Goal: Answer question/provide support

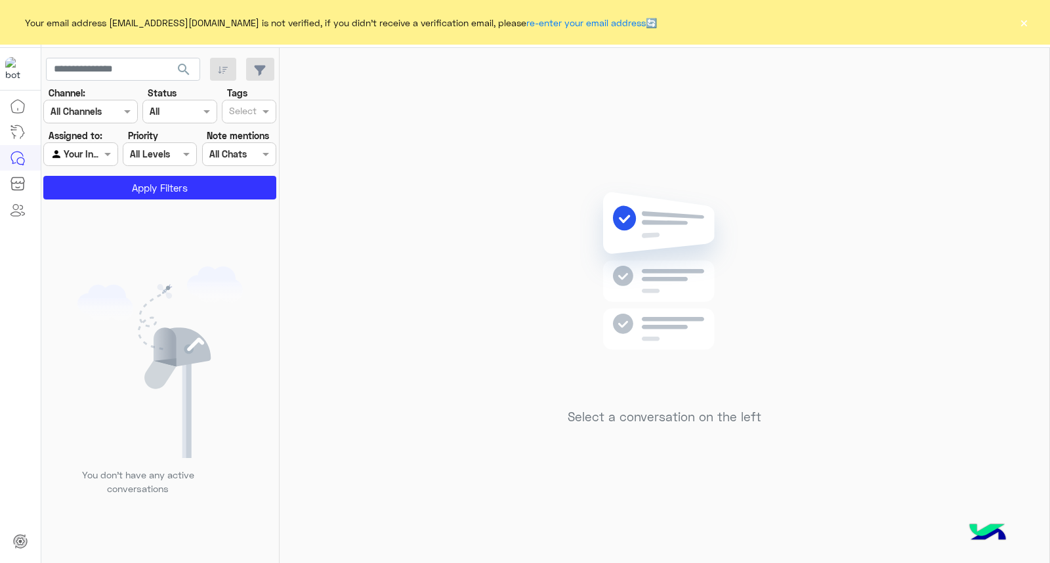
click at [1027, 18] on button "×" at bounding box center [1023, 22] width 13 height 13
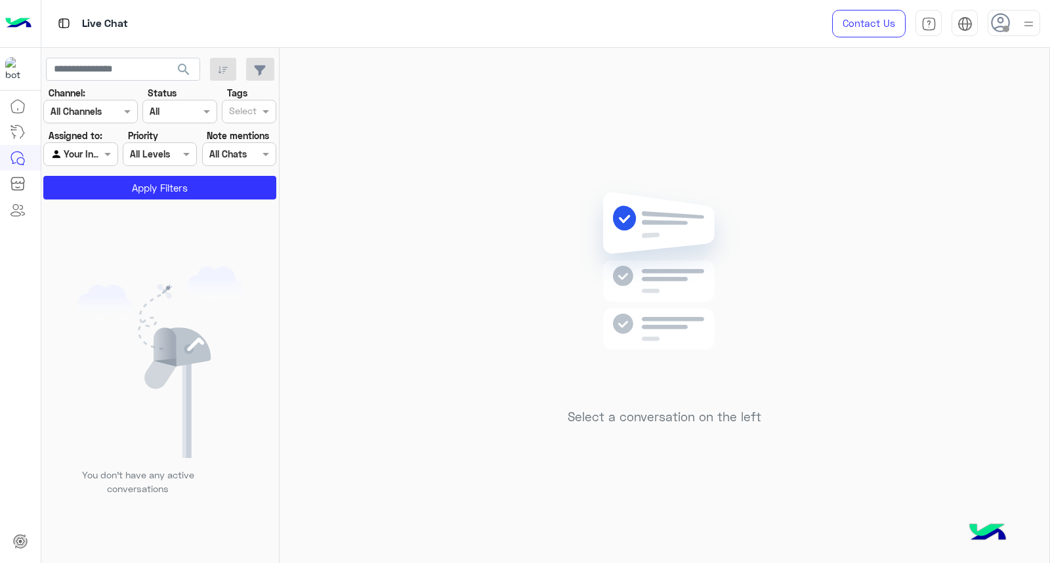
click at [1025, 18] on img at bounding box center [1028, 24] width 16 height 16
click at [993, 105] on label "Online" at bounding box center [957, 101] width 143 height 24
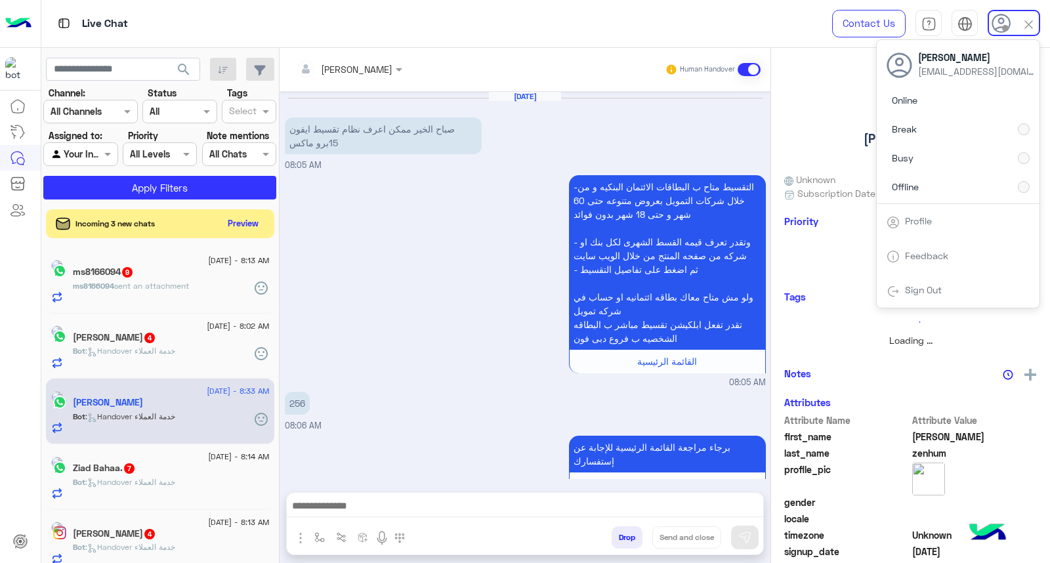
click at [182, 59] on div "search Channel: Channel All Channels Status Channel All Tags Select Assigned to…" at bounding box center [160, 308] width 238 height 520
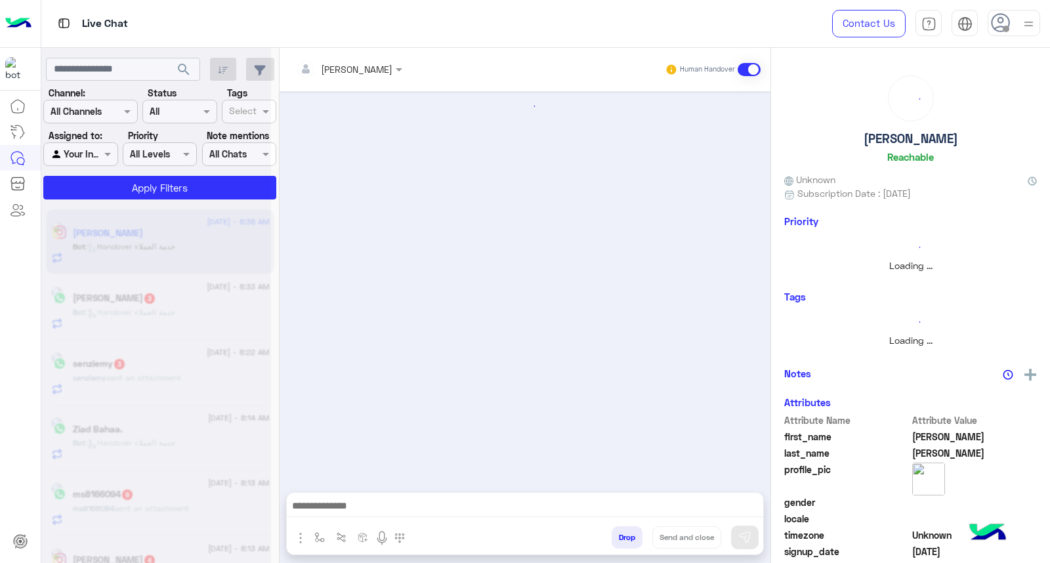
drag, startPoint x: 182, startPoint y: 59, endPoint x: 527, endPoint y: 2, distance: 349.1
click at [471, 20] on div "Live Chat Contact Us Help Center عربي English search Channel: Channel All Chann…" at bounding box center [545, 281] width 1009 height 563
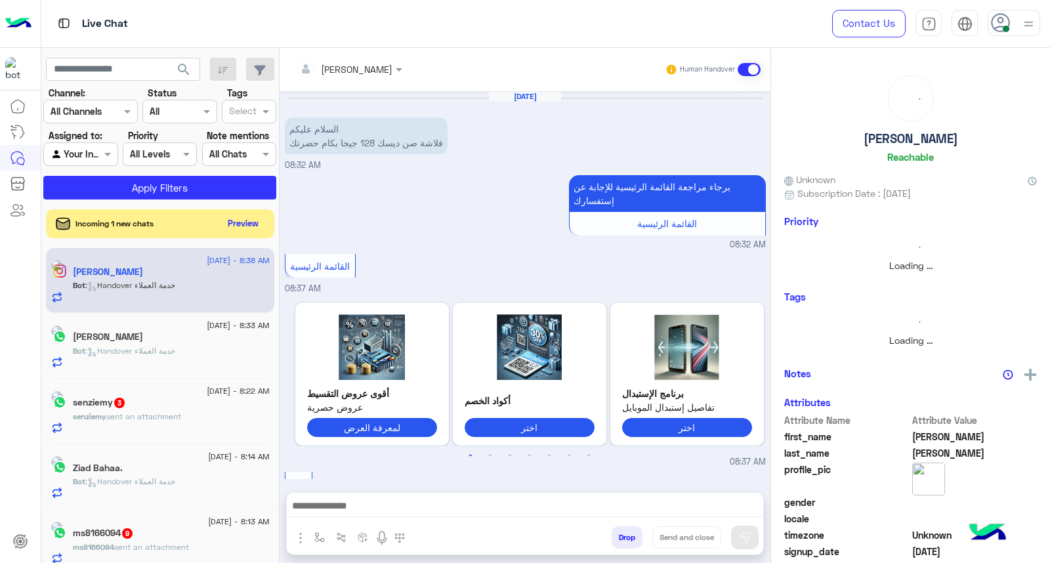
scroll to position [161, 0]
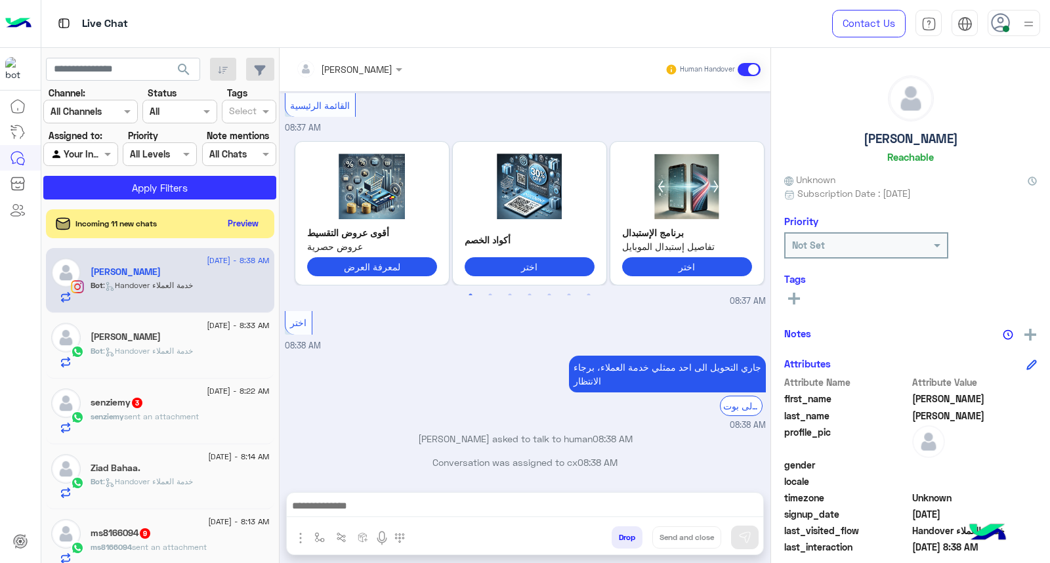
click at [389, 278] on div "لمعرفة العرض" at bounding box center [372, 267] width 130 height 26
click at [487, 382] on div "جاري التحويل الى احد ممثلي خدمة العملاء، برجاء الانتظار الرجوع الى بوت 08:38 AM" at bounding box center [525, 391] width 481 height 79
click at [1005, 16] on use at bounding box center [1000, 22] width 19 height 19
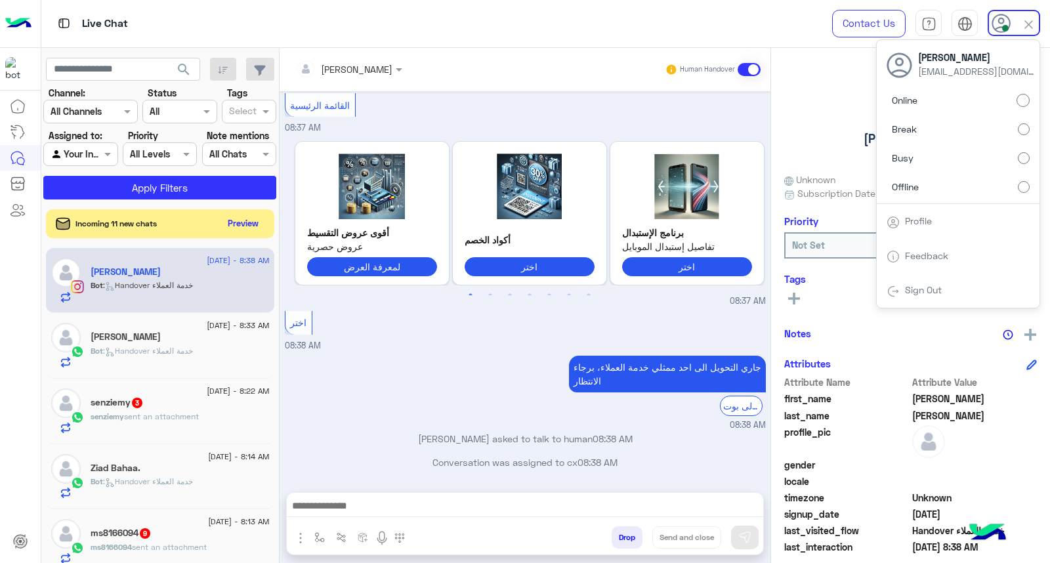
click at [1014, 148] on label "Busy" at bounding box center [957, 158] width 143 height 24
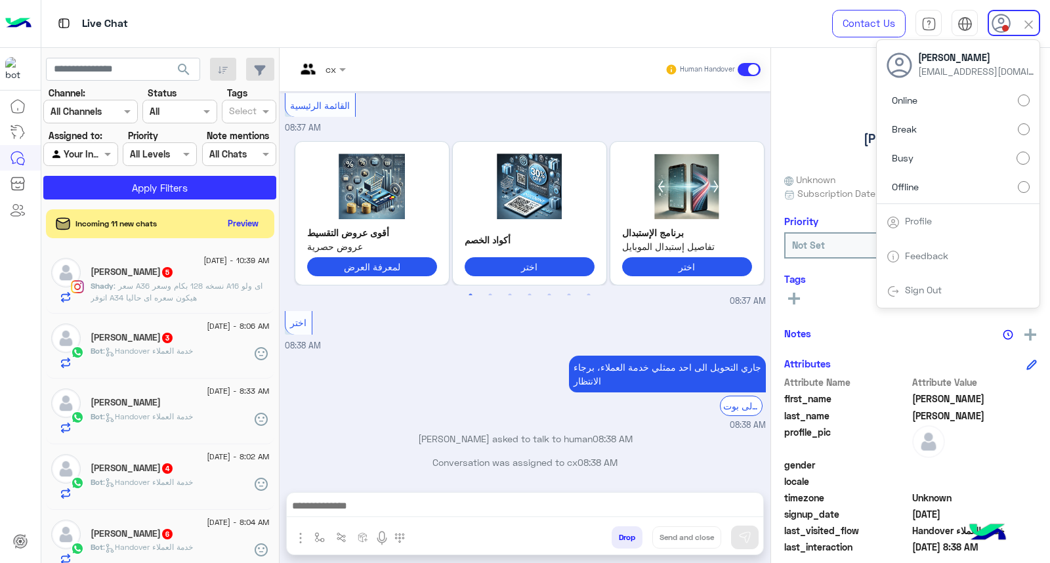
click at [199, 70] on div "search" at bounding box center [160, 70] width 228 height 24
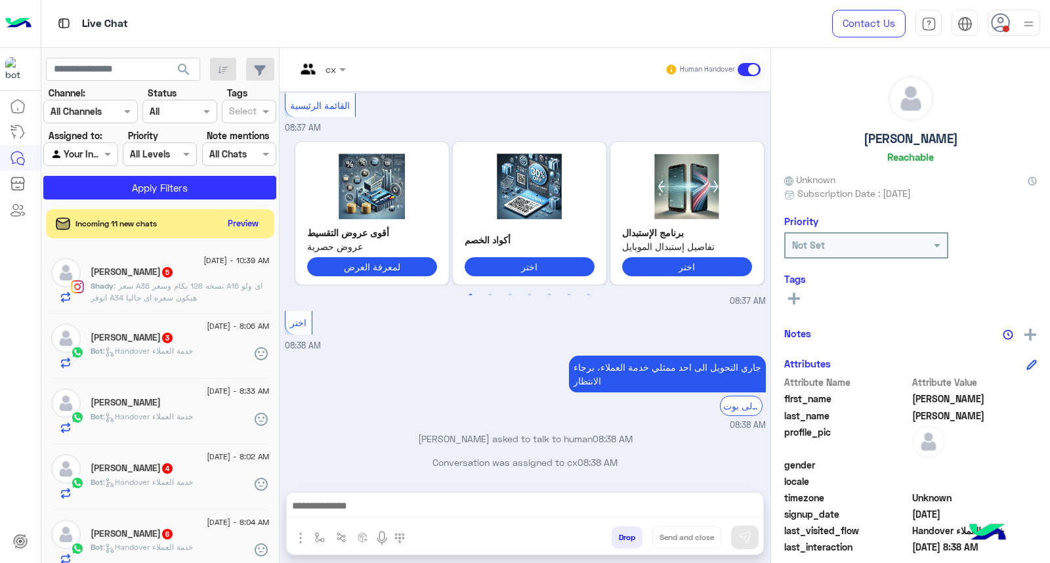
click at [196, 70] on button "search" at bounding box center [184, 72] width 32 height 28
